Goal: Obtain resource: Download file/media

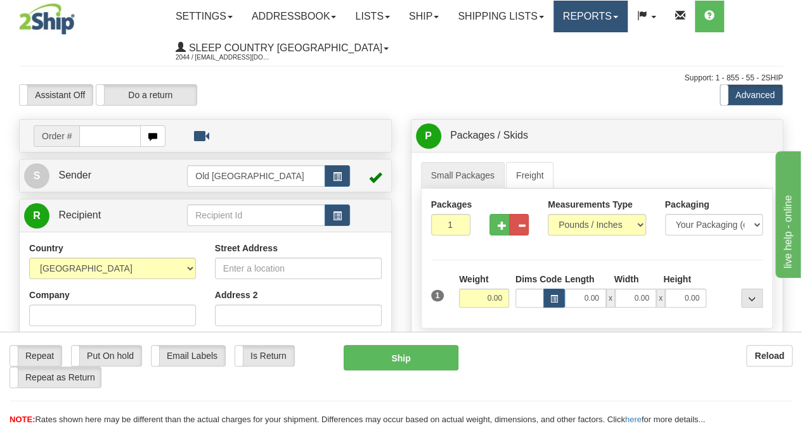
click at [602, 10] on link "Reports" at bounding box center [590, 17] width 74 height 32
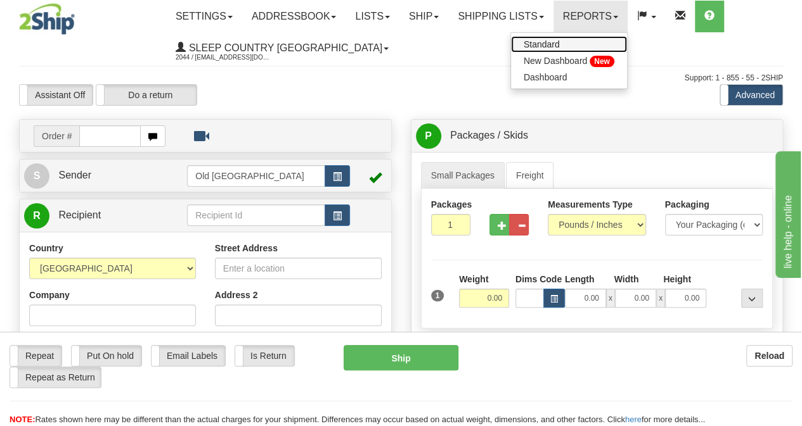
click at [560, 41] on span "Standard" at bounding box center [541, 44] width 36 height 10
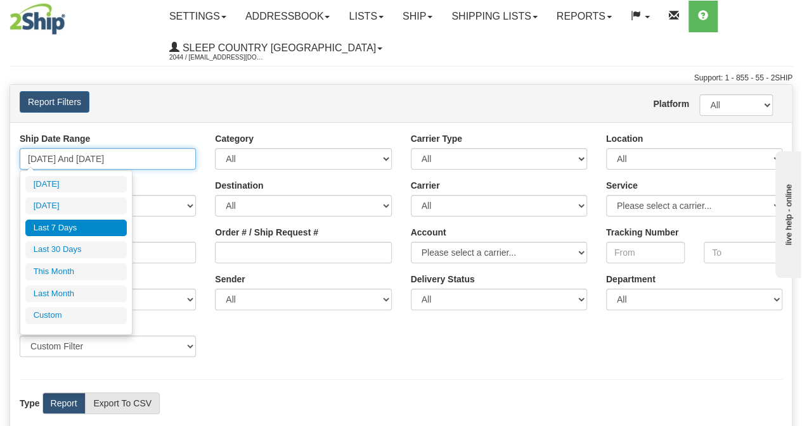
click at [99, 158] on input "[DATE] And [DATE]" at bounding box center [108, 159] width 176 height 22
click at [50, 157] on input "[DATE] And [DATE]" at bounding box center [108, 159] width 176 height 22
click at [37, 158] on input "[DATE] And [DATE]" at bounding box center [108, 159] width 176 height 22
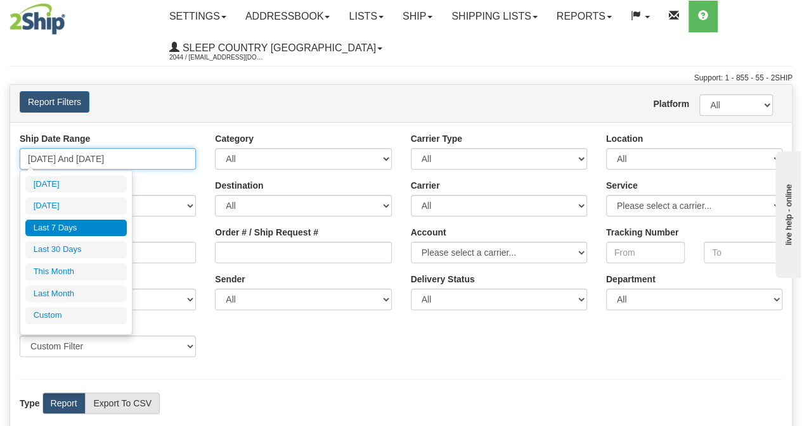
click at [40, 157] on input "[DATE] And [DATE]" at bounding box center [108, 159] width 176 height 22
click at [39, 155] on input "08/23/2025 And 08/29/2025" at bounding box center [108, 159] width 176 height 22
type input "07/23/2025 And 08/29/2025"
type input "07/23/2025"
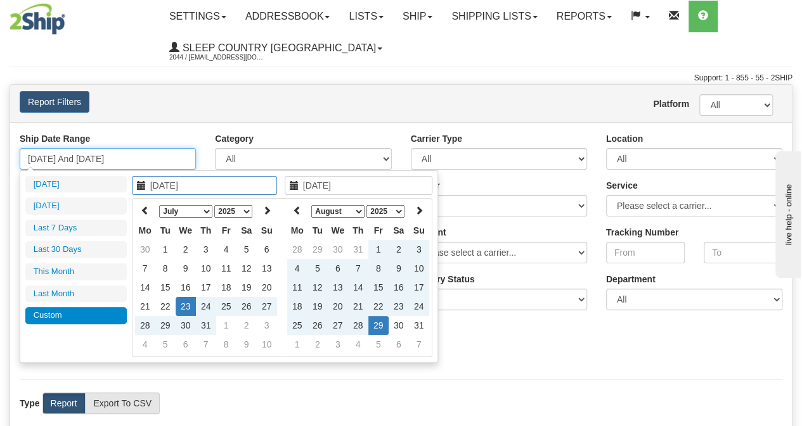
type input "07/2/2025 And 08/29/2025"
type input "07/02/2025"
type input "07//2025 And 08/29/2025"
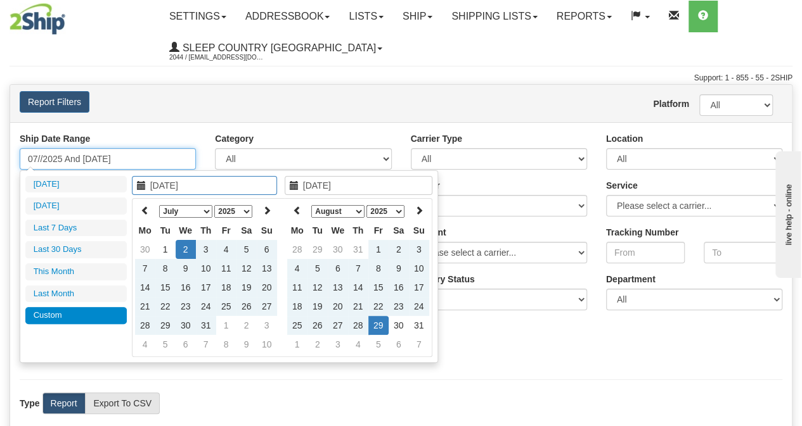
type input "07/20/2025"
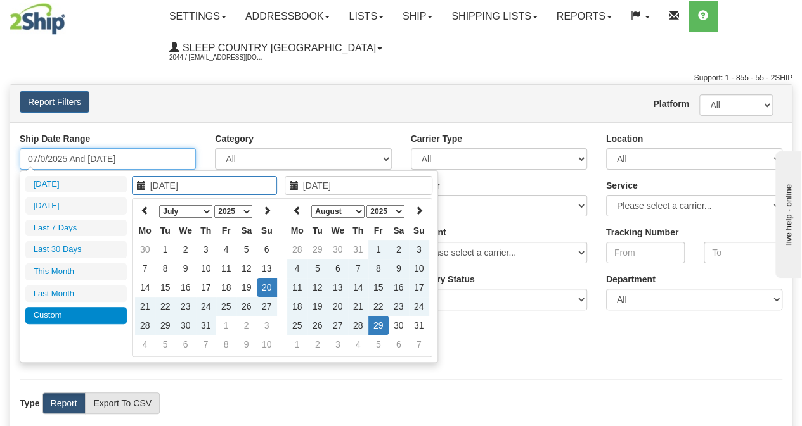
type input "07/01/2025 And 08/29/2025"
type input "07/01/2025"
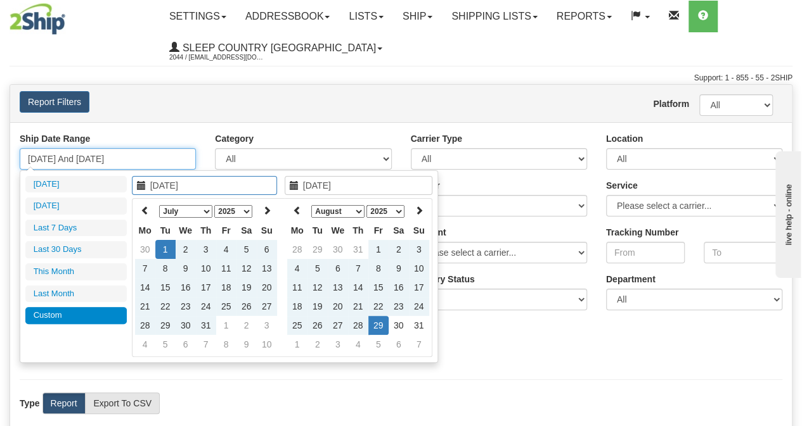
click at [105, 155] on input "07/01/2025 And 08/29/2025" at bounding box center [108, 159] width 176 height 22
type input "07/01/2025 And 08/29/2025"
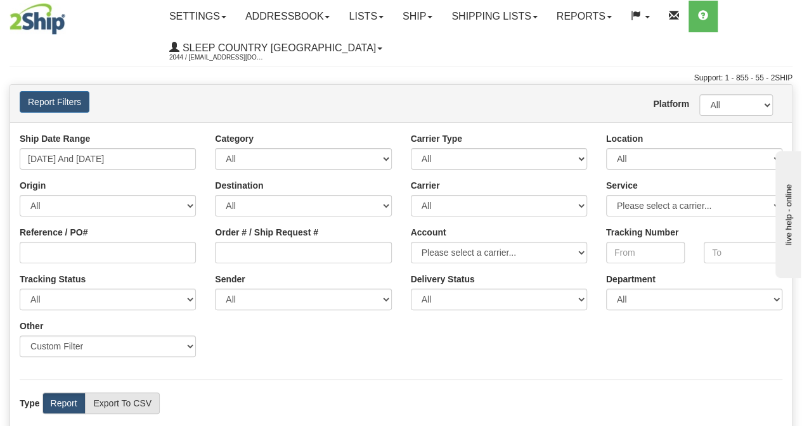
click at [480, 368] on div "Ship Date Range 07/01/2025 And 08/29/2025 Category All Inbound Outbound Carrier…" at bounding box center [400, 326] width 781 height 408
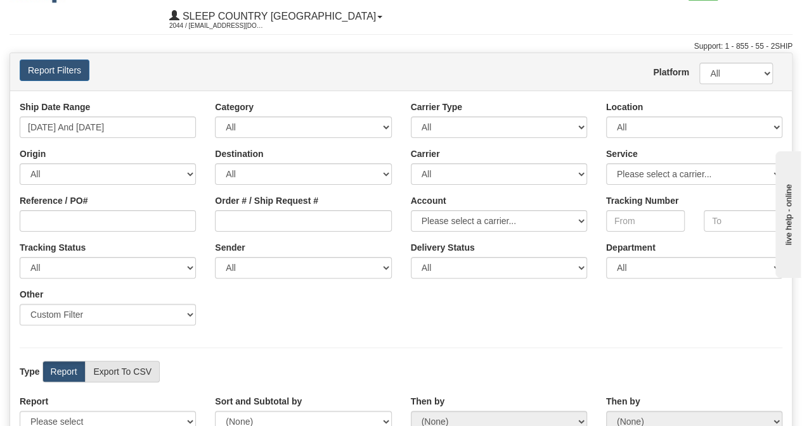
scroll to position [32, 0]
click at [135, 364] on label "Export To CSV" at bounding box center [122, 372] width 75 height 22
radio input "true"
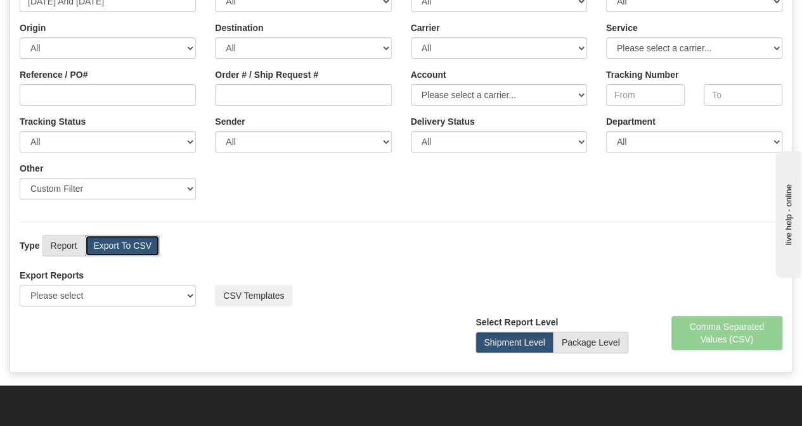
scroll to position [158, 0]
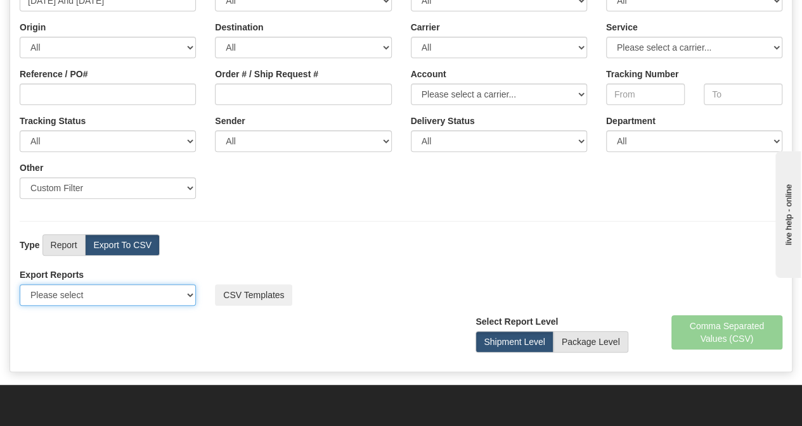
click at [176, 295] on select "Please select US Imports Section 321 US Imports Section 321 V2 US Imports Secti…" at bounding box center [108, 296] width 176 height 22
select select "193"
click at [20, 285] on select "Please select US Imports Section 321 US Imports Section 321 V2 US Imports Secti…" at bounding box center [108, 296] width 176 height 22
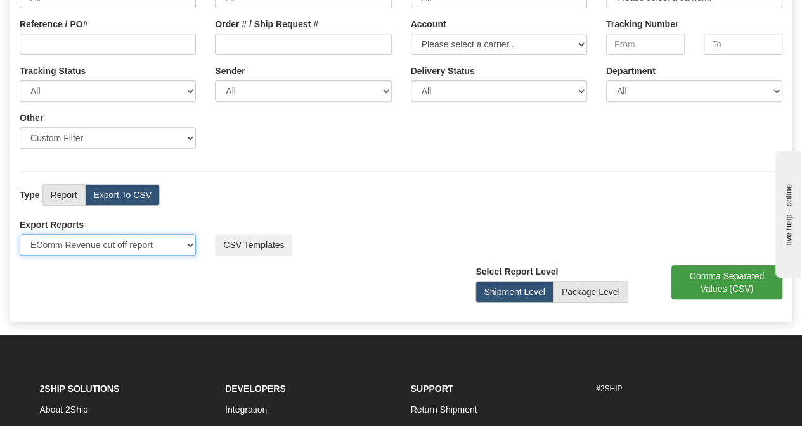
scroll to position [207, 0]
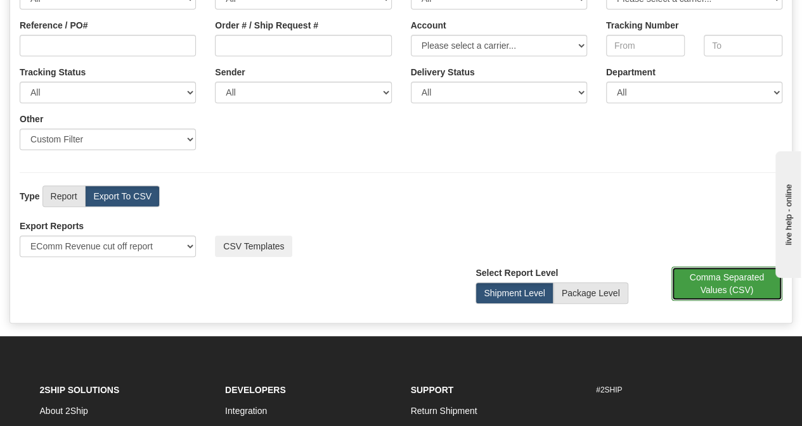
click at [745, 267] on button "Comma Separated Values (CSV)" at bounding box center [727, 284] width 112 height 34
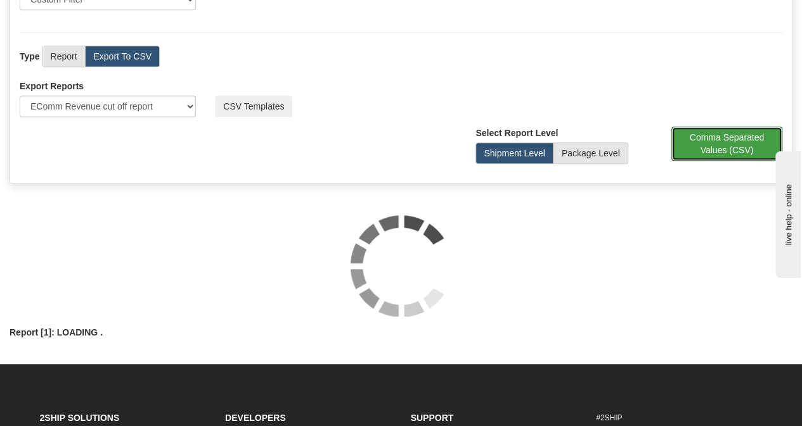
scroll to position [348, 0]
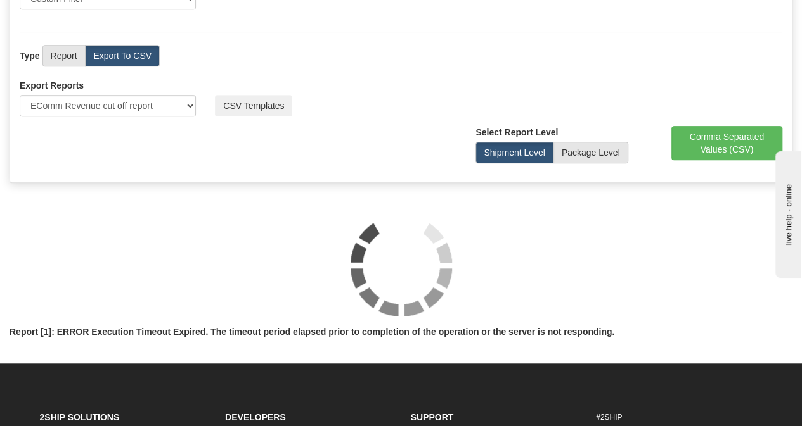
click at [318, 302] on div at bounding box center [401, 265] width 783 height 101
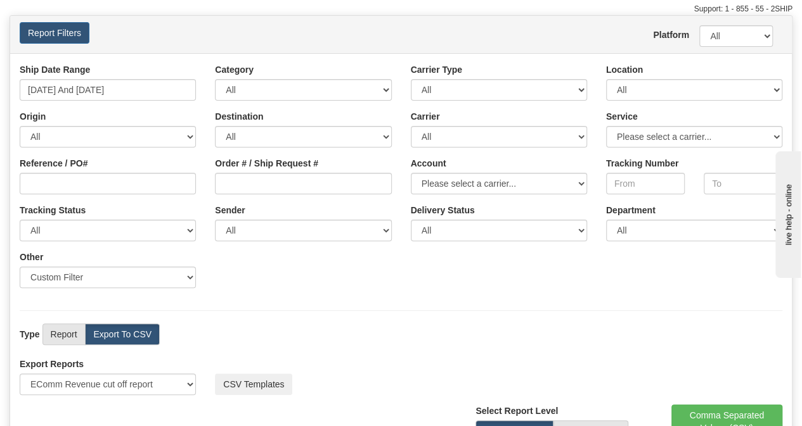
scroll to position [0, 0]
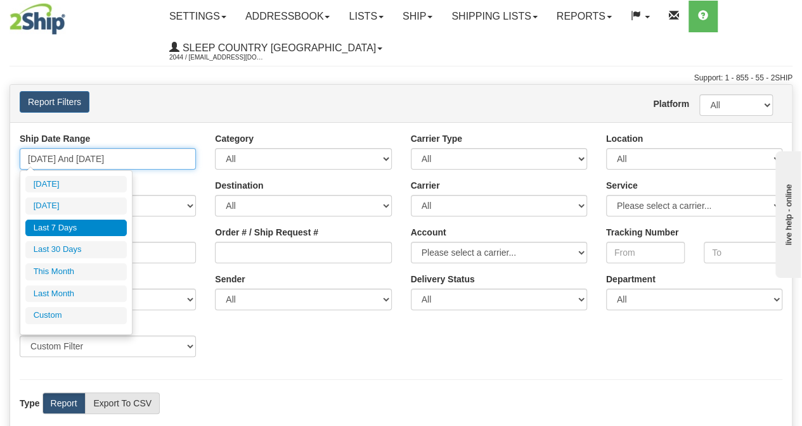
click at [44, 159] on input "08/23/2025 And 08/29/2025" at bounding box center [108, 159] width 176 height 22
click at [38, 159] on input "08/23/2025 And 08/29/2025" at bounding box center [108, 159] width 176 height 22
type input "07/23/2025 And 08/29/2025"
type input "07/23/2025"
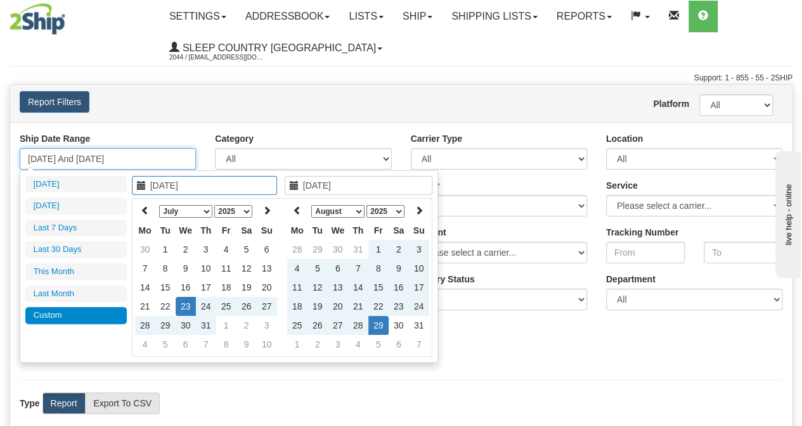
type input "07/2/2025 And 08/29/2025"
type input "07/02/2025"
type input "07//2025 And 08/29/2025"
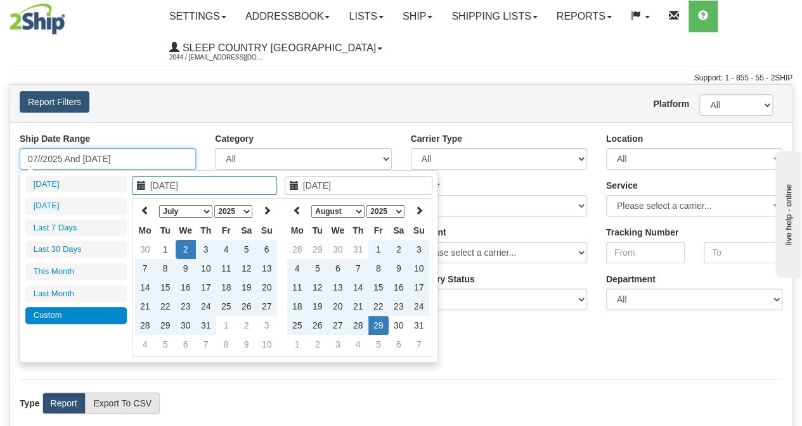
type input "07/20/2025"
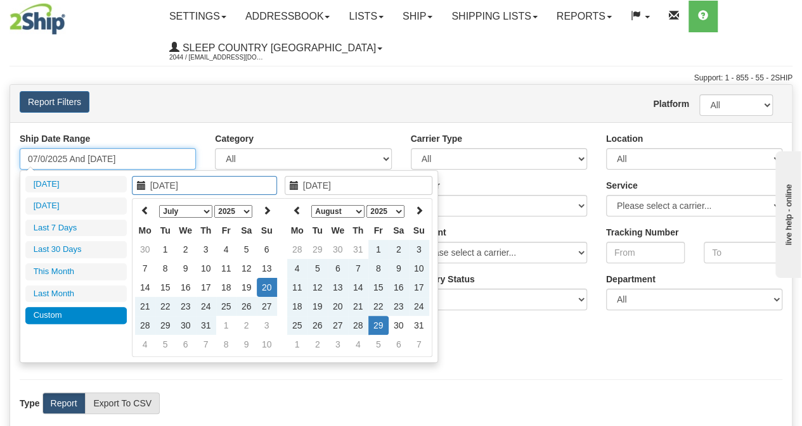
type input "07/01/2025 And 08/29/2025"
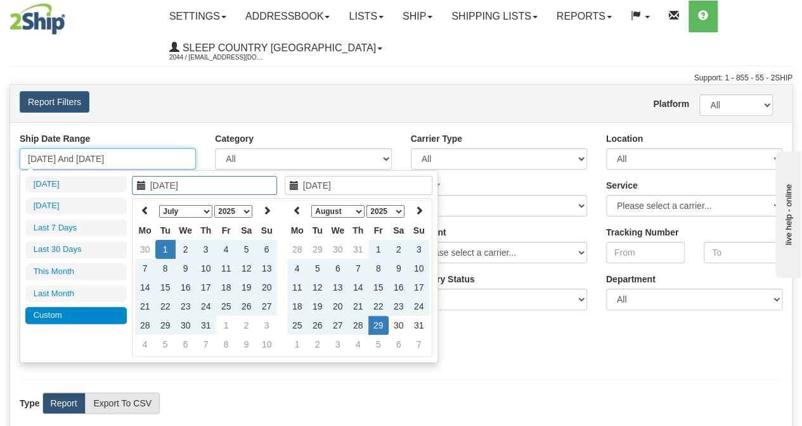
type input "07/01/2025"
type input "07/01/2025 And 08/29/2025"
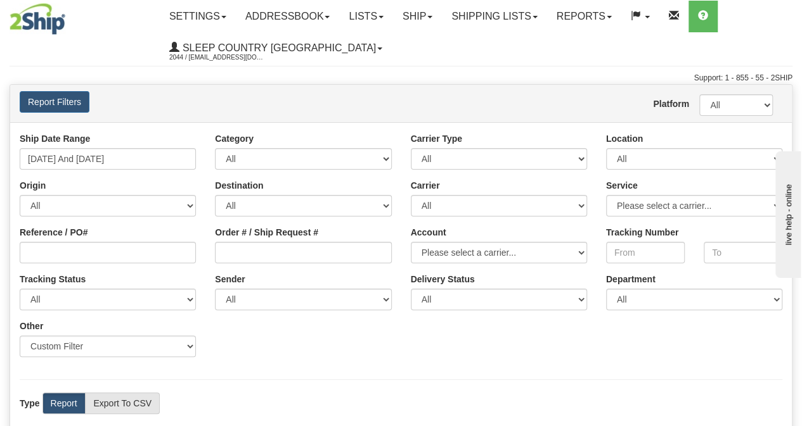
click at [525, 340] on div "Ship Date Range 07/01/2025 And 08/29/2025 Category All Inbound Outbound Carrier…" at bounding box center [400, 249] width 781 height 234
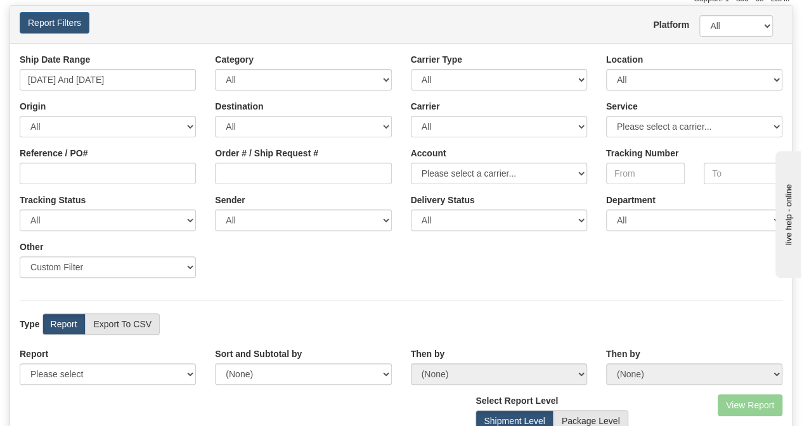
scroll to position [80, 0]
click at [125, 319] on label "Export To CSV" at bounding box center [122, 324] width 75 height 22
radio input "true"
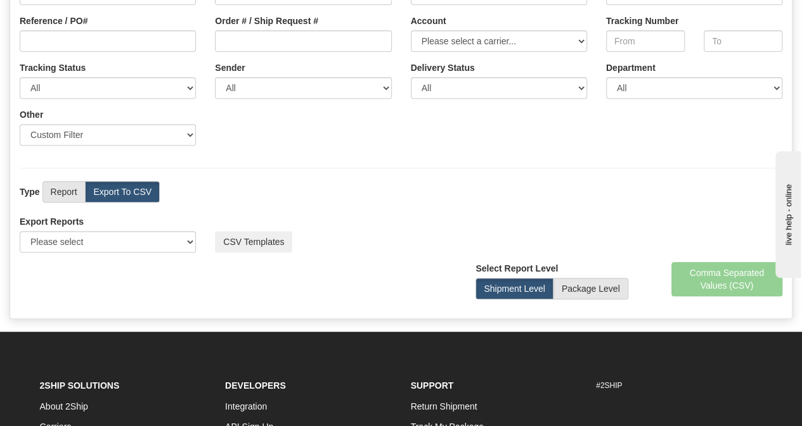
scroll to position [213, 0]
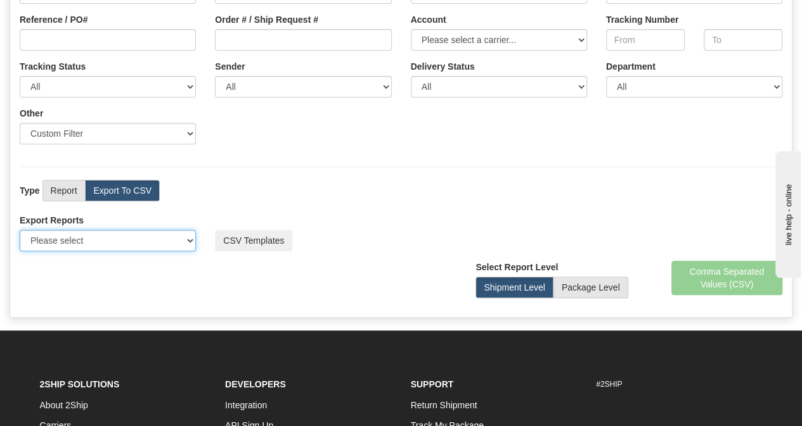
click at [170, 235] on select "Please select US Imports Section 321 US Imports Section 321 V2 US Imports Secti…" at bounding box center [108, 241] width 176 height 22
click at [150, 396] on li "About 2Ship" at bounding box center [123, 405] width 167 height 21
click at [176, 246] on select "Please select US Imports Section 321 US Imports Section 321 V2 US Imports Secti…" at bounding box center [108, 241] width 176 height 22
select select "193"
click at [20, 230] on select "Please select US Imports Section 321 US Imports Section 321 V2 US Imports Secti…" at bounding box center [108, 241] width 176 height 22
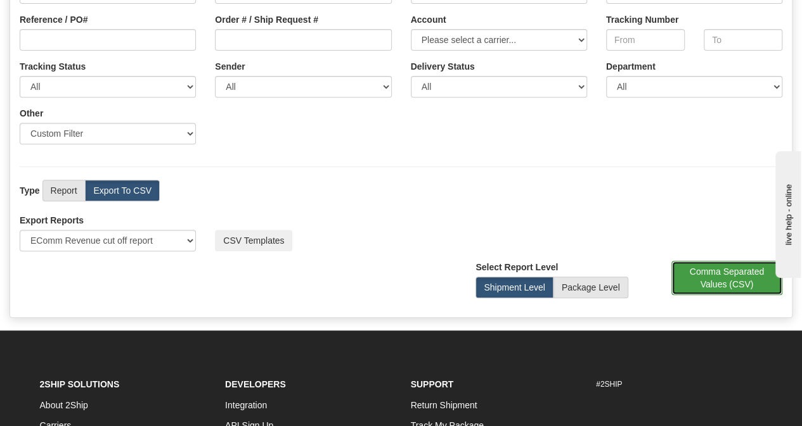
click at [693, 279] on button "Comma Separated Values (CSV)" at bounding box center [727, 278] width 112 height 34
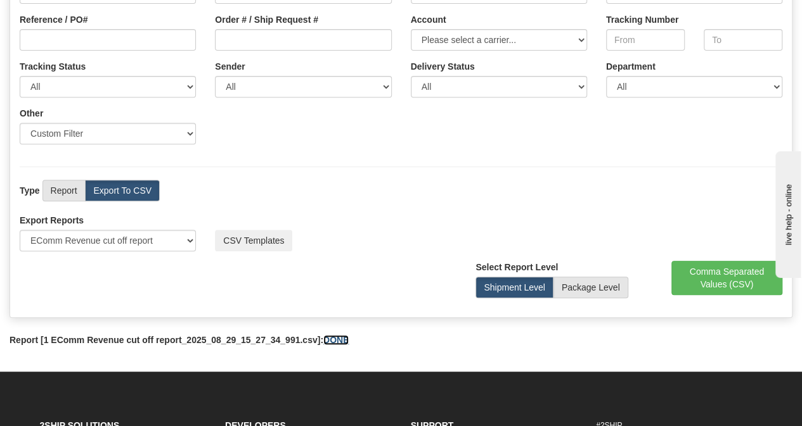
click at [338, 339] on link "DONE" at bounding box center [335, 340] width 25 height 10
